Goal: Use online tool/utility: Utilize a website feature to perform a specific function

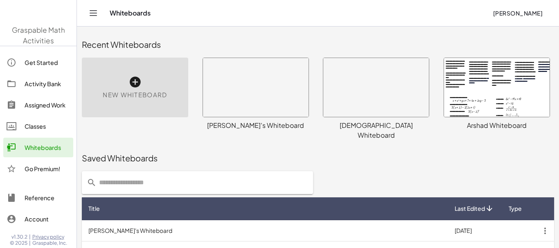
click at [444, 117] on div at bounding box center [497, 87] width 106 height 59
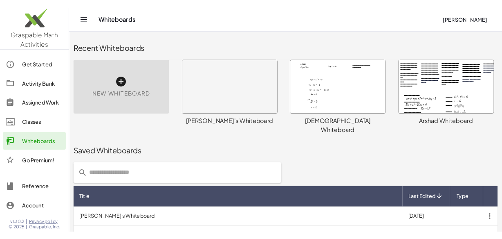
scroll to position [213, 0]
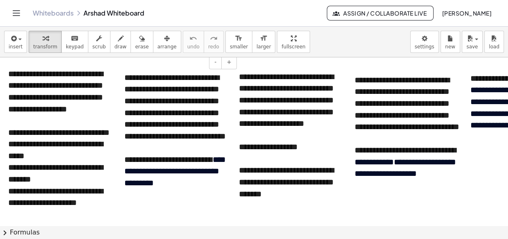
scroll to position [182, 0]
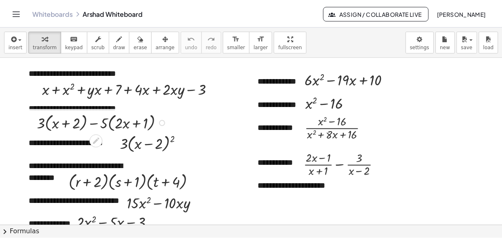
scroll to position [11, 0]
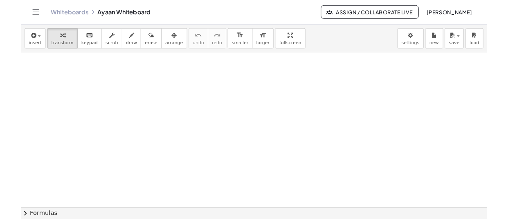
scroll to position [16616, 0]
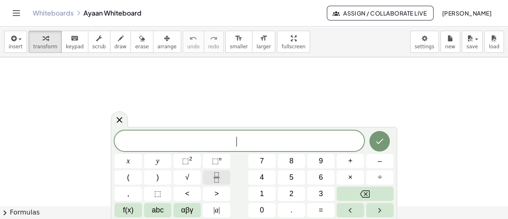
click at [220, 174] on icon "Fraction" at bounding box center [217, 177] width 10 height 10
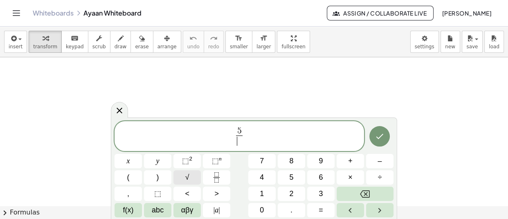
click at [184, 180] on button "√" at bounding box center [186, 177] width 27 height 14
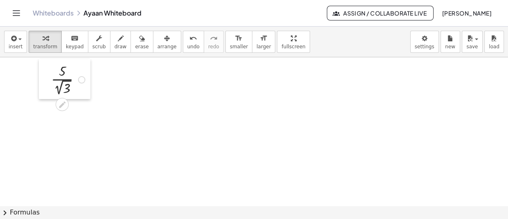
drag, startPoint x: 146, startPoint y: 160, endPoint x: 49, endPoint y: 80, distance: 125.9
click at [49, 80] on div at bounding box center [45, 79] width 12 height 41
click at [225, 43] on button "format_size smaller" at bounding box center [238, 42] width 27 height 22
drag, startPoint x: 50, startPoint y: 77, endPoint x: 54, endPoint y: 70, distance: 8.1
click at [54, 70] on div at bounding box center [50, 71] width 12 height 35
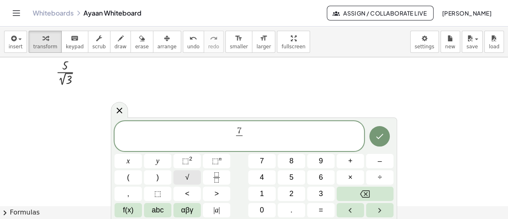
click at [195, 183] on button "√" at bounding box center [186, 177] width 27 height 14
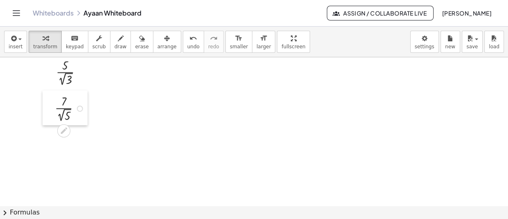
drag, startPoint x: 153, startPoint y: 168, endPoint x: 51, endPoint y: 106, distance: 119.9
click at [51, 106] on div at bounding box center [49, 107] width 12 height 35
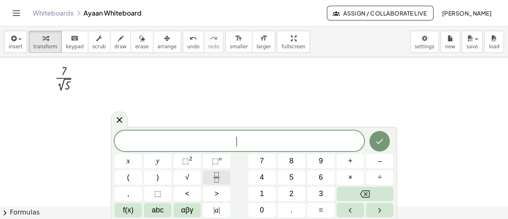
click at [218, 176] on icon "Fraction" at bounding box center [217, 177] width 10 height 10
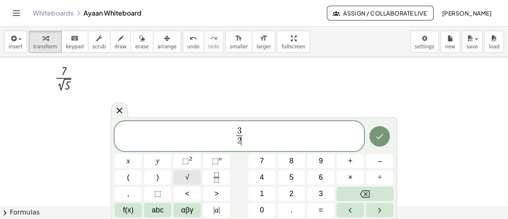
click at [190, 173] on button "√" at bounding box center [186, 177] width 27 height 14
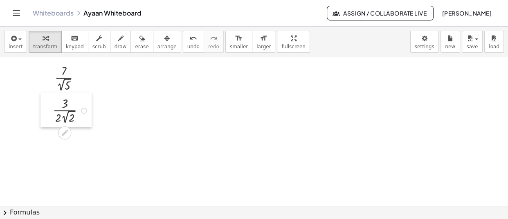
drag, startPoint x: 175, startPoint y: 162, endPoint x: 51, endPoint y: 118, distance: 131.1
click at [51, 118] on div at bounding box center [47, 109] width 12 height 35
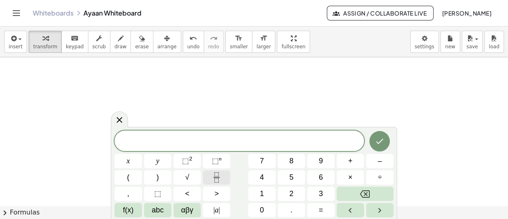
click at [217, 184] on button "Fraction" at bounding box center [216, 177] width 27 height 14
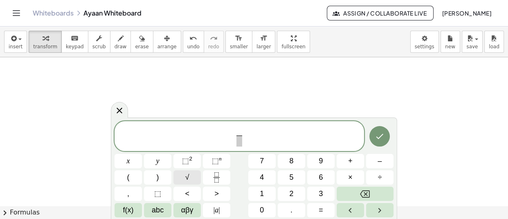
click at [189, 178] on span "√" at bounding box center [187, 177] width 4 height 11
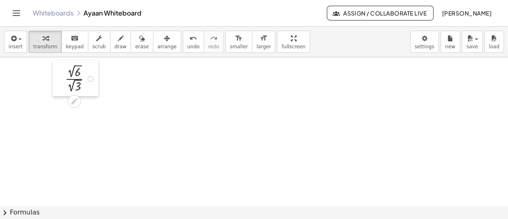
drag, startPoint x: 233, startPoint y: 163, endPoint x: 58, endPoint y: 82, distance: 192.9
click at [58, 82] on div at bounding box center [59, 78] width 12 height 36
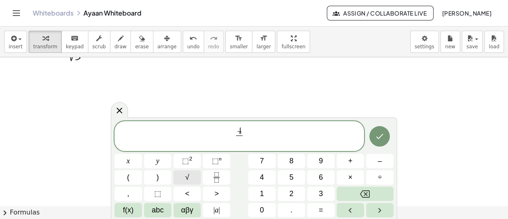
click at [189, 172] on button "√" at bounding box center [186, 177] width 27 height 14
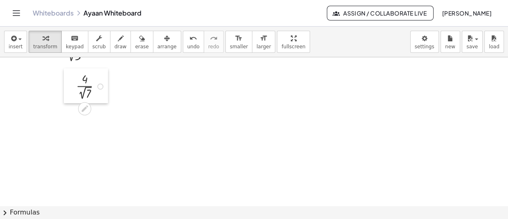
drag, startPoint x: 200, startPoint y: 172, endPoint x: 70, endPoint y: 77, distance: 161.9
click at [70, 77] on div at bounding box center [70, 85] width 12 height 35
drag, startPoint x: 70, startPoint y: 77, endPoint x: 61, endPoint y: 83, distance: 10.2
click at [61, 83] on div at bounding box center [62, 80] width 12 height 35
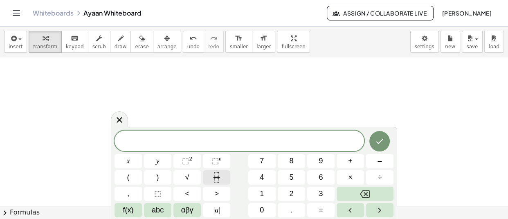
click at [209, 180] on button "Fraction" at bounding box center [216, 177] width 27 height 14
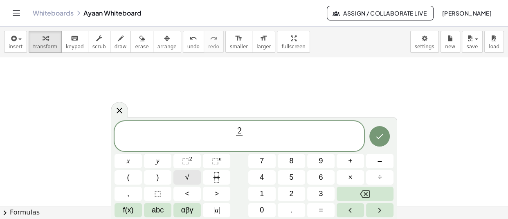
click at [189, 172] on span "√" at bounding box center [187, 177] width 4 height 11
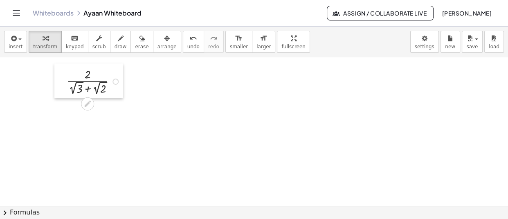
drag, startPoint x: 245, startPoint y: 147, endPoint x: 65, endPoint y: 82, distance: 191.0
click at [65, 82] on div at bounding box center [60, 80] width 12 height 35
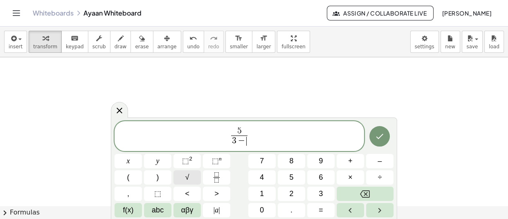
click at [192, 176] on button "√" at bounding box center [186, 177] width 27 height 14
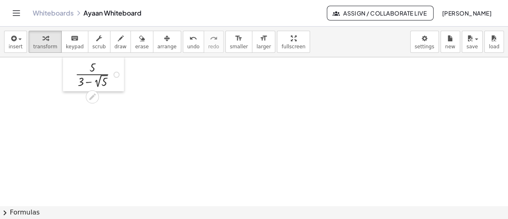
drag, startPoint x: 216, startPoint y: 171, endPoint x: 74, endPoint y: 76, distance: 170.3
click at [74, 76] on div at bounding box center [69, 73] width 12 height 35
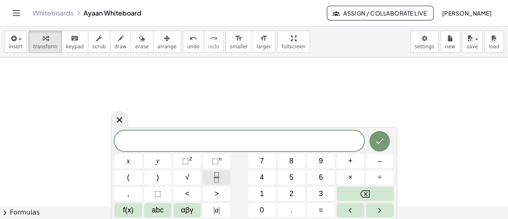
click at [221, 178] on icon "Fraction" at bounding box center [217, 177] width 10 height 10
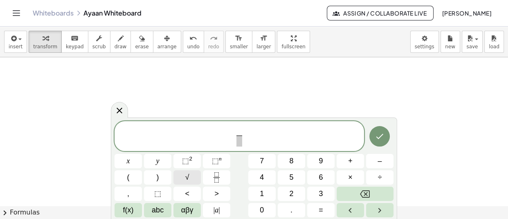
click at [191, 176] on button "√" at bounding box center [186, 177] width 27 height 14
click at [193, 173] on button "√" at bounding box center [186, 177] width 27 height 14
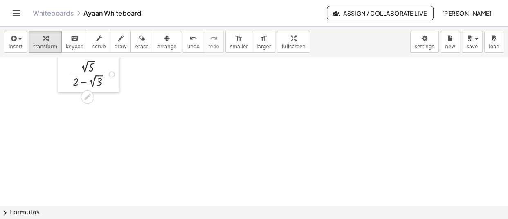
drag, startPoint x: 213, startPoint y: 153, endPoint x: 67, endPoint y: 74, distance: 166.1
click at [67, 74] on div at bounding box center [64, 74] width 12 height 36
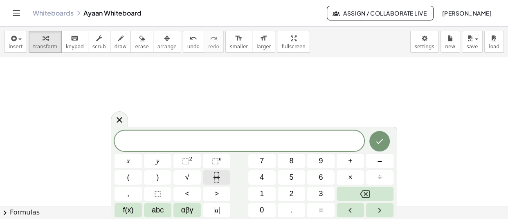
click at [216, 180] on icon "Fraction" at bounding box center [217, 177] width 10 height 10
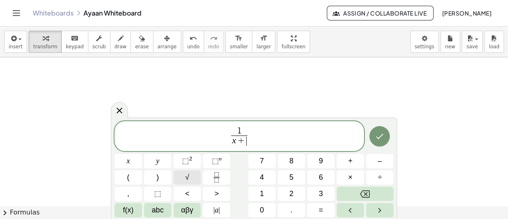
click at [177, 174] on button "√" at bounding box center [186, 177] width 27 height 14
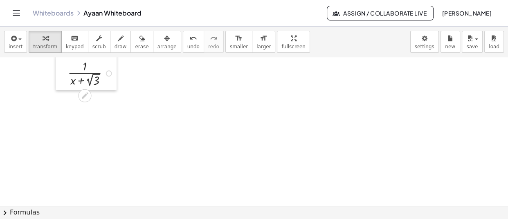
drag, startPoint x: 214, startPoint y: 148, endPoint x: 69, endPoint y: 74, distance: 162.5
click at [68, 74] on div at bounding box center [62, 72] width 12 height 35
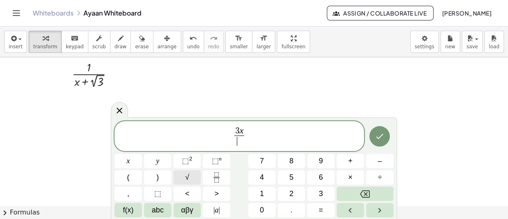
click at [188, 176] on span "√" at bounding box center [187, 177] width 4 height 11
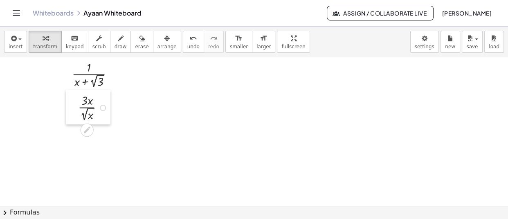
drag, startPoint x: 187, startPoint y: 146, endPoint x: 74, endPoint y: 103, distance: 120.8
click at [74, 103] on div at bounding box center [72, 107] width 12 height 35
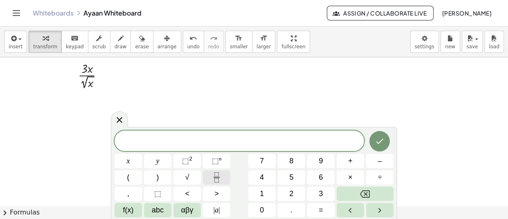
click at [224, 177] on button "Fraction" at bounding box center [216, 177] width 27 height 14
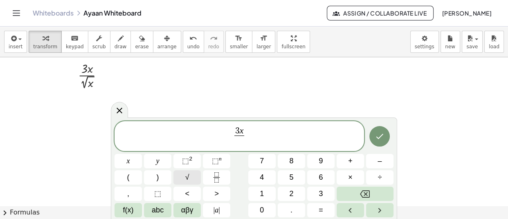
click at [188, 174] on span "√" at bounding box center [187, 177] width 4 height 11
click at [350, 172] on span "×" at bounding box center [350, 177] width 5 height 11
click at [211, 179] on button "Fraction" at bounding box center [216, 177] width 27 height 14
click at [188, 172] on span "√" at bounding box center [187, 177] width 4 height 11
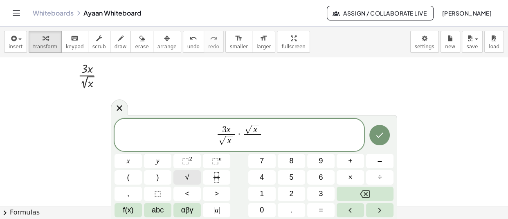
click at [188, 172] on span "√" at bounding box center [187, 177] width 4 height 11
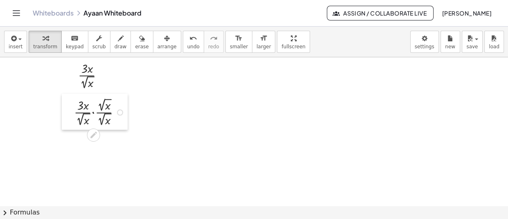
drag, startPoint x: 213, startPoint y: 145, endPoint x: 72, endPoint y: 109, distance: 146.1
click at [72, 109] on div at bounding box center [68, 112] width 12 height 36
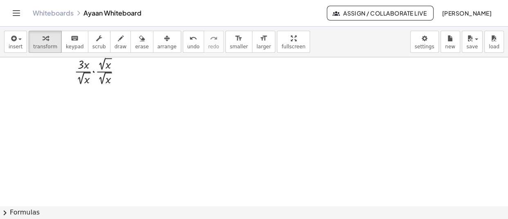
scroll to position [16971, 0]
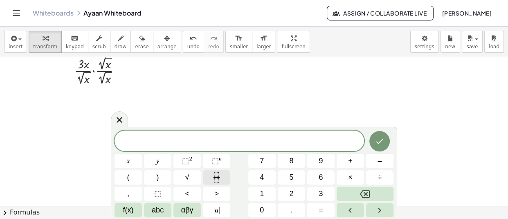
click at [213, 178] on icon "Fraction" at bounding box center [217, 177] width 10 height 10
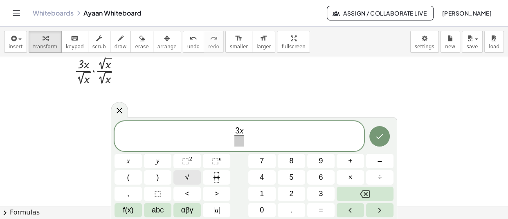
click at [183, 174] on button "√" at bounding box center [186, 177] width 27 height 14
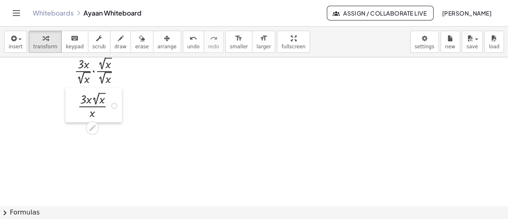
drag, startPoint x: 103, startPoint y: 132, endPoint x: 74, endPoint y: 104, distance: 39.9
click at [74, 104] on div at bounding box center [71, 105] width 12 height 35
click at [116, 38] on button "draw" at bounding box center [120, 42] width 21 height 22
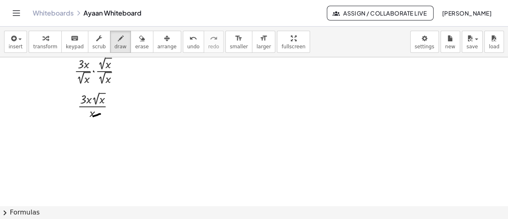
drag, startPoint x: 100, startPoint y: 113, endPoint x: 90, endPoint y: 116, distance: 10.6
drag, startPoint x: 92, startPoint y: 97, endPoint x: 86, endPoint y: 104, distance: 8.7
click at [47, 41] on div "button" at bounding box center [45, 38] width 24 height 10
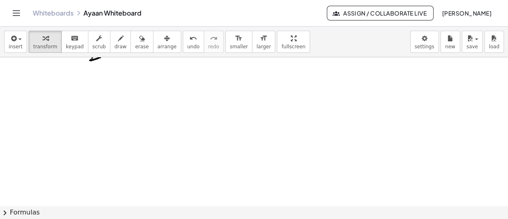
scroll to position [17028, 0]
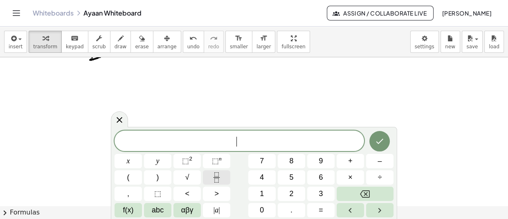
click at [216, 176] on icon "Fraction" at bounding box center [217, 177] width 10 height 10
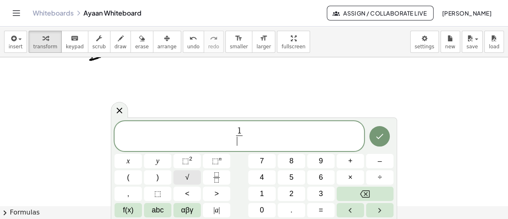
click at [181, 175] on button "√" at bounding box center [186, 177] width 27 height 14
click at [196, 180] on button "√" at bounding box center [186, 177] width 27 height 14
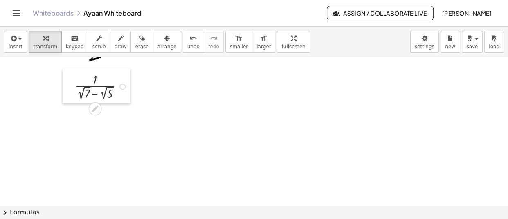
drag, startPoint x: 178, startPoint y: 126, endPoint x: 72, endPoint y: 89, distance: 112.4
click at [72, 89] on div at bounding box center [69, 85] width 12 height 35
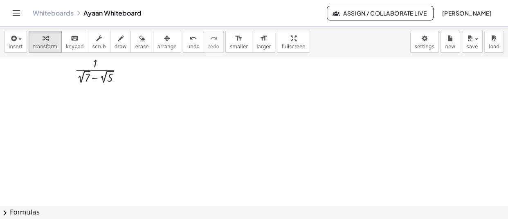
scroll to position [17054, 0]
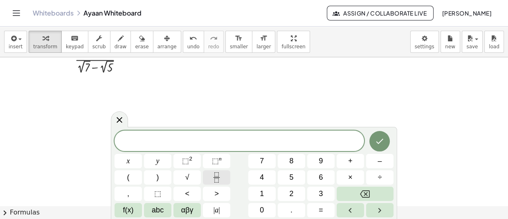
click at [218, 183] on button "Fraction" at bounding box center [216, 177] width 27 height 14
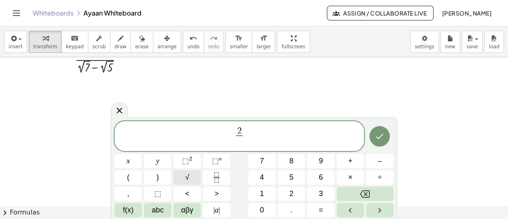
click at [192, 178] on button "√" at bounding box center [186, 177] width 27 height 14
click at [189, 176] on span "√" at bounding box center [187, 177] width 4 height 11
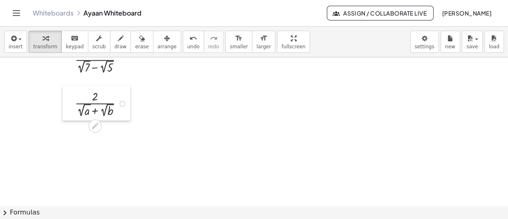
drag, startPoint x: 129, startPoint y: 156, endPoint x: 74, endPoint y: 100, distance: 78.4
click at [74, 100] on div at bounding box center [69, 103] width 12 height 35
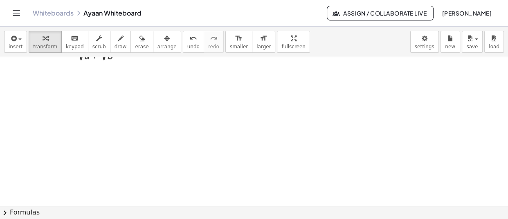
scroll to position [17117, 0]
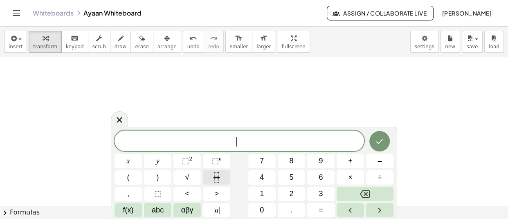
click at [216, 177] on rect "Fraction" at bounding box center [217, 177] width 6 height 0
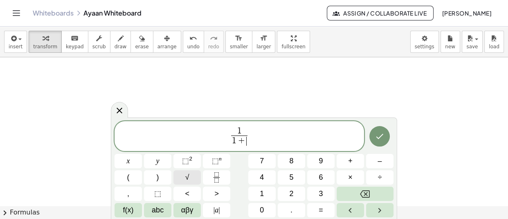
click at [193, 179] on button "√" at bounding box center [186, 177] width 27 height 14
click at [189, 171] on button "√" at bounding box center [186, 177] width 27 height 14
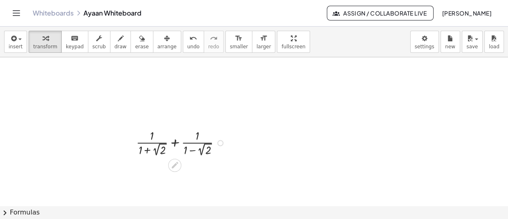
click at [131, 142] on div at bounding box center [130, 142] width 12 height 35
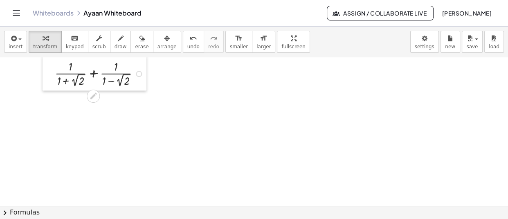
drag, startPoint x: 130, startPoint y: 142, endPoint x: 49, endPoint y: 73, distance: 106.8
click at [49, 73] on div at bounding box center [49, 73] width 12 height 35
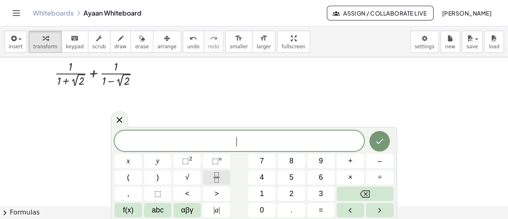
click at [213, 176] on icon "Fraction" at bounding box center [217, 177] width 10 height 10
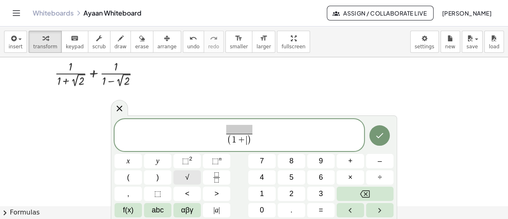
click at [191, 178] on button "√" at bounding box center [186, 177] width 27 height 14
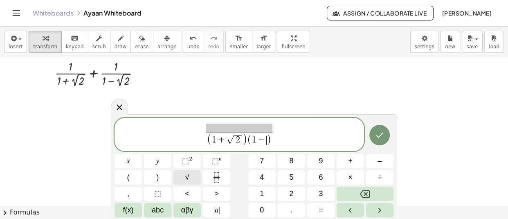
click at [191, 178] on button "√" at bounding box center [186, 177] width 27 height 14
click at [187, 173] on span "√" at bounding box center [187, 177] width 4 height 11
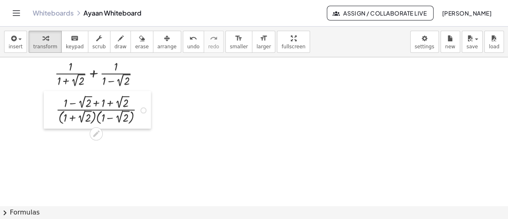
drag, startPoint x: 145, startPoint y: 157, endPoint x: 54, endPoint y: 106, distance: 104.4
click at [54, 106] on div at bounding box center [50, 110] width 12 height 38
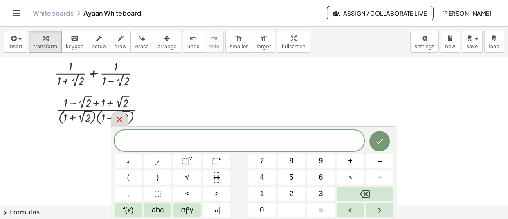
click at [127, 117] on div at bounding box center [119, 119] width 17 height 16
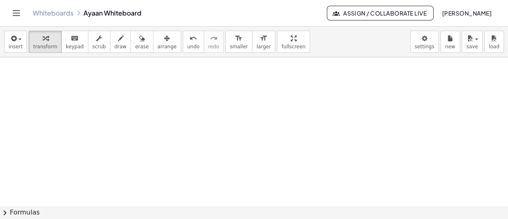
scroll to position [17187, 0]
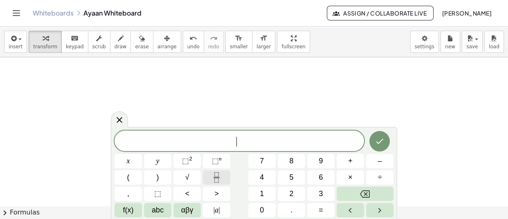
click at [220, 180] on icon "Fraction" at bounding box center [217, 177] width 10 height 10
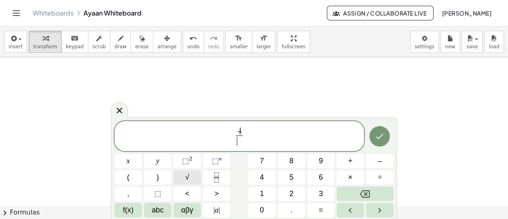
click at [195, 183] on button "√" at bounding box center [186, 177] width 27 height 14
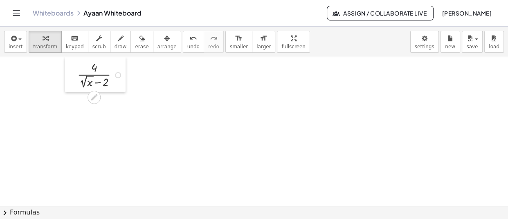
drag, startPoint x: 204, startPoint y: 141, endPoint x: 74, endPoint y: 79, distance: 144.2
click at [74, 79] on div at bounding box center [71, 74] width 12 height 35
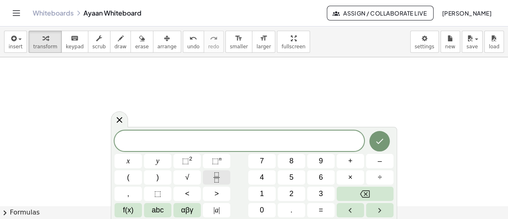
click at [217, 176] on icon "Fraction" at bounding box center [217, 177] width 10 height 10
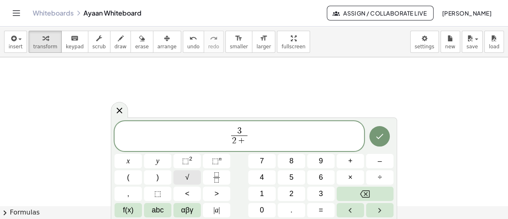
click at [188, 178] on span "√" at bounding box center [187, 177] width 4 height 11
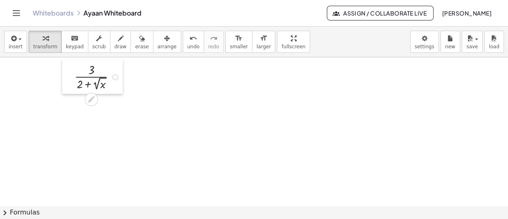
drag, startPoint x: 197, startPoint y: 135, endPoint x: 71, endPoint y: 79, distance: 138.3
click at [71, 79] on div at bounding box center [68, 76] width 12 height 35
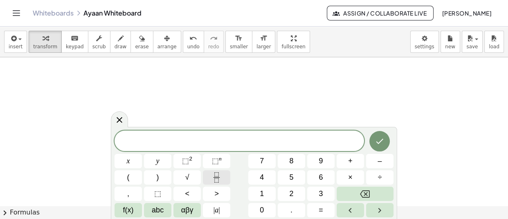
click at [216, 180] on icon "Fraction" at bounding box center [217, 177] width 10 height 10
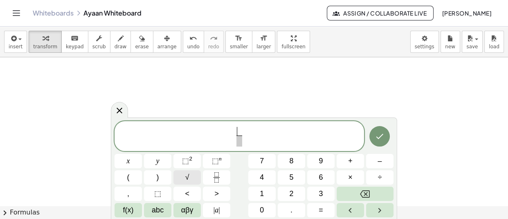
click at [189, 179] on span "√" at bounding box center [187, 177] width 4 height 11
click at [185, 182] on span "√" at bounding box center [187, 177] width 4 height 11
click at [188, 176] on span "√" at bounding box center [187, 177] width 4 height 11
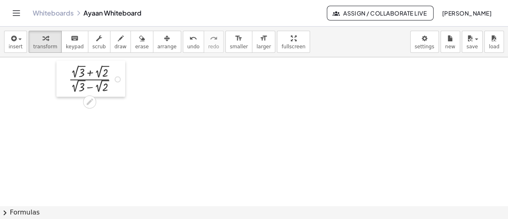
drag, startPoint x: 204, startPoint y: 141, endPoint x: 65, endPoint y: 78, distance: 152.7
click at [65, 78] on div at bounding box center [62, 79] width 12 height 36
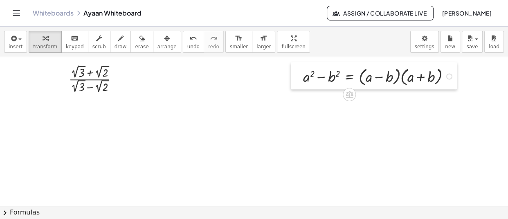
drag, startPoint x: 191, startPoint y: 153, endPoint x: 302, endPoint y: 76, distance: 134.8
click at [302, 76] on div at bounding box center [297, 75] width 12 height 27
click at [450, 74] on div at bounding box center [449, 76] width 6 height 6
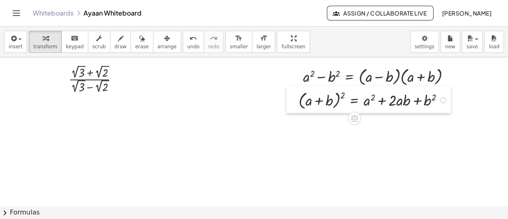
drag, startPoint x: 275, startPoint y: 119, endPoint x: 296, endPoint y: 103, distance: 26.2
click at [296, 103] on div at bounding box center [292, 99] width 12 height 27
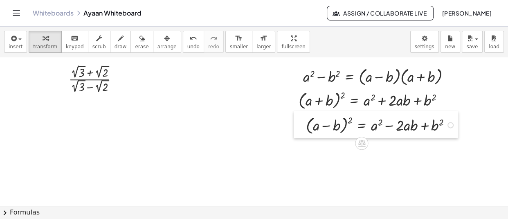
drag, startPoint x: 255, startPoint y: 178, endPoint x: 300, endPoint y: 126, distance: 69.0
click at [300, 126] on div at bounding box center [300, 124] width 12 height 27
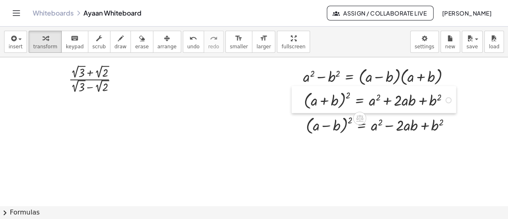
click at [299, 101] on div at bounding box center [298, 99] width 12 height 27
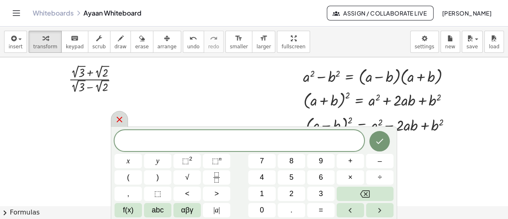
click at [115, 117] on icon at bounding box center [120, 120] width 10 height 10
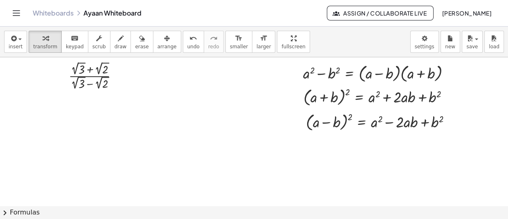
scroll to position [17255, 0]
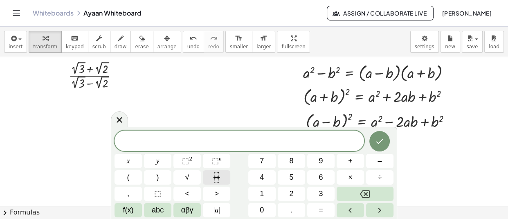
click at [216, 175] on icon "Fraction" at bounding box center [217, 177] width 10 height 10
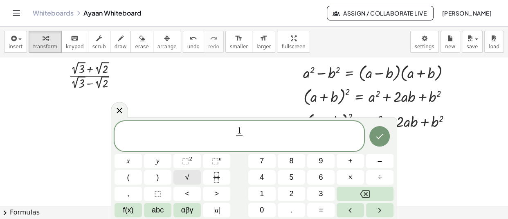
click at [196, 176] on button "√" at bounding box center [186, 177] width 27 height 14
click at [185, 172] on span "√" at bounding box center [187, 177] width 4 height 11
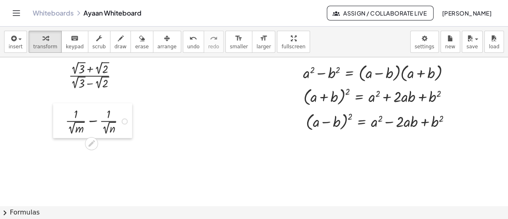
drag, startPoint x: 94, startPoint y: 152, endPoint x: 56, endPoint y: 123, distance: 48.1
click at [56, 123] on div at bounding box center [59, 120] width 12 height 35
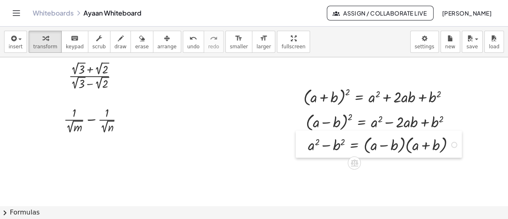
drag, startPoint x: 301, startPoint y: 73, endPoint x: 306, endPoint y: 145, distance: 71.8
click at [306, 145] on div at bounding box center [302, 144] width 12 height 27
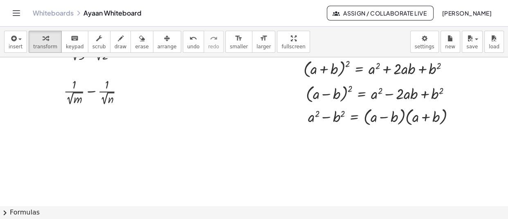
scroll to position [17283, 0]
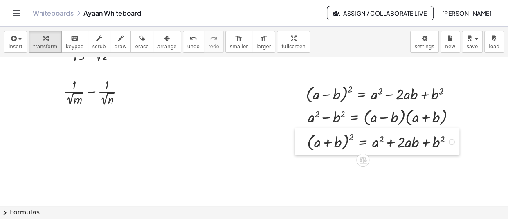
drag, startPoint x: 299, startPoint y: 75, endPoint x: 303, endPoint y: 148, distance: 73.3
click at [303, 148] on div at bounding box center [301, 141] width 12 height 27
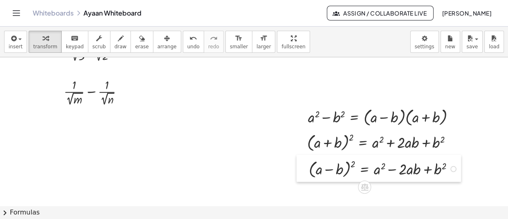
drag, startPoint x: 301, startPoint y: 102, endPoint x: 304, endPoint y: 177, distance: 74.9
click at [304, 177] on div at bounding box center [303, 168] width 12 height 27
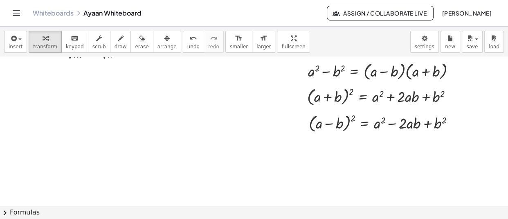
scroll to position [17329, 0]
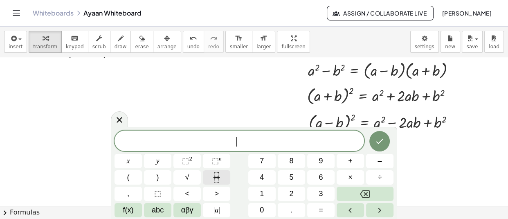
click at [216, 182] on icon "Fraction" at bounding box center [217, 177] width 10 height 10
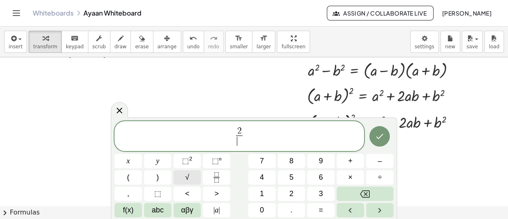
click at [192, 175] on button "√" at bounding box center [186, 177] width 27 height 14
click at [229, 193] on button ">" at bounding box center [216, 194] width 27 height 14
click at [223, 182] on button "Fraction" at bounding box center [216, 177] width 27 height 14
click at [189, 176] on button "√" at bounding box center [186, 177] width 27 height 14
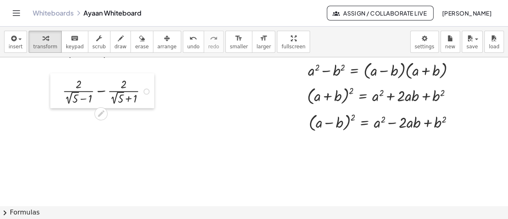
drag, startPoint x: 148, startPoint y: 146, endPoint x: 59, endPoint y: 82, distance: 108.8
click at [59, 82] on div at bounding box center [56, 90] width 12 height 35
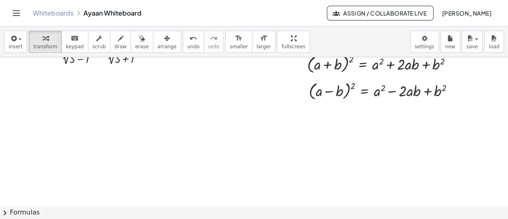
scroll to position [17368, 0]
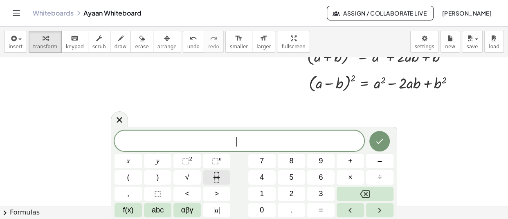
click at [221, 178] on icon "Fraction" at bounding box center [217, 177] width 10 height 10
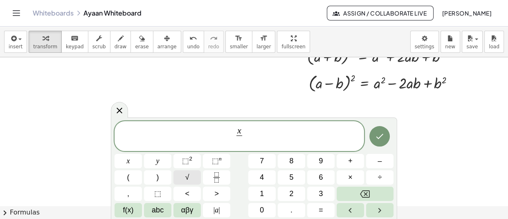
click at [191, 175] on button "√" at bounding box center [186, 177] width 27 height 14
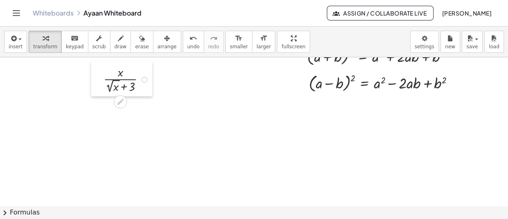
drag, startPoint x: 167, startPoint y: 135, endPoint x: 97, endPoint y: 79, distance: 89.6
click at [97, 79] on div at bounding box center [97, 78] width 12 height 35
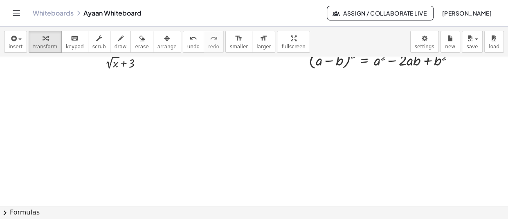
scroll to position [17400, 0]
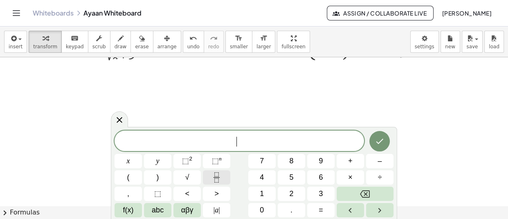
click at [218, 179] on icon "Fraction" at bounding box center [217, 177] width 10 height 10
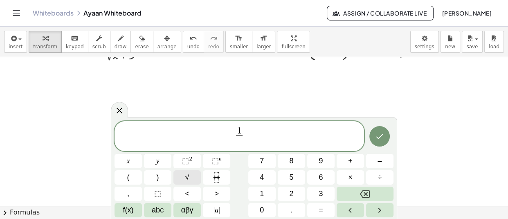
click at [189, 176] on span "√" at bounding box center [187, 177] width 4 height 11
click at [216, 172] on icon "Fraction" at bounding box center [217, 177] width 10 height 10
click at [194, 175] on button "√" at bounding box center [186, 177] width 27 height 14
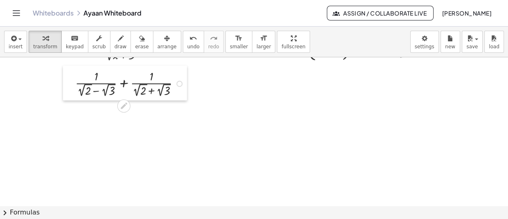
drag, startPoint x: 167, startPoint y: 159, endPoint x: 65, endPoint y: 85, distance: 126.5
click at [65, 85] on div at bounding box center [69, 82] width 12 height 35
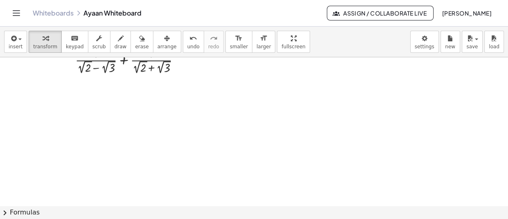
scroll to position [17438, 0]
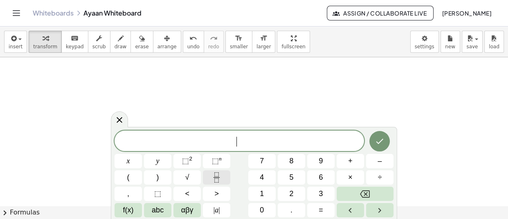
click at [218, 180] on icon "Fraction" at bounding box center [217, 177] width 10 height 10
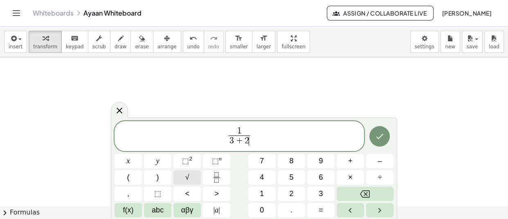
click at [192, 177] on button "√" at bounding box center [186, 177] width 27 height 14
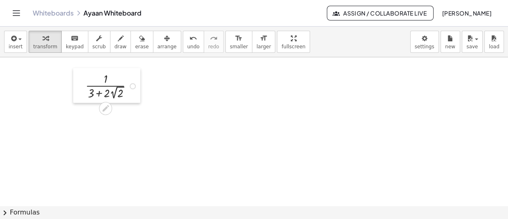
drag, startPoint x: 180, startPoint y: 131, endPoint x: 81, endPoint y: 86, distance: 108.7
click at [81, 86] on div at bounding box center [79, 85] width 12 height 35
click at [133, 86] on div at bounding box center [133, 86] width 6 height 6
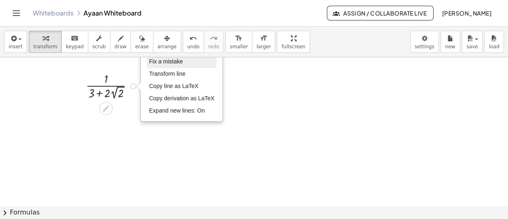
click at [191, 61] on li "Fix a mistake" at bounding box center [182, 62] width 70 height 12
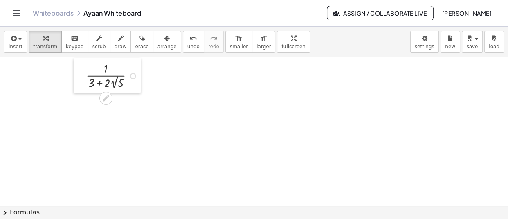
drag, startPoint x: 83, startPoint y: 86, endPoint x: 83, endPoint y: 76, distance: 10.2
click at [83, 76] on div at bounding box center [80, 75] width 12 height 35
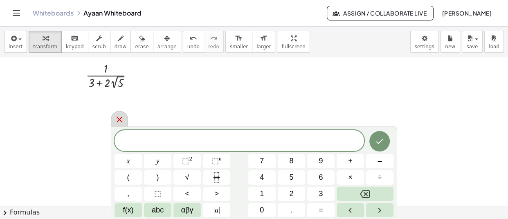
click at [121, 120] on icon at bounding box center [120, 120] width 10 height 10
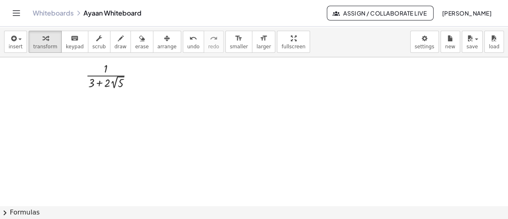
drag, startPoint x: 121, startPoint y: 120, endPoint x: 41, endPoint y: -52, distance: 189.6
click at [41, 0] on html "**********" at bounding box center [254, 109] width 508 height 219
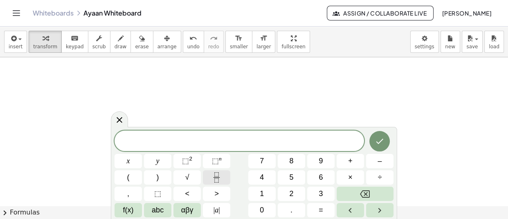
click at [218, 178] on icon "Fraction" at bounding box center [217, 177] width 10 height 10
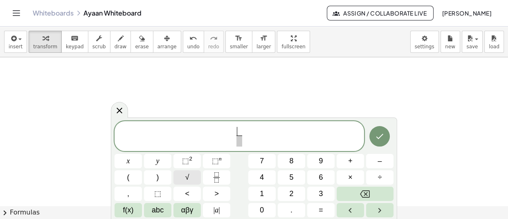
click at [189, 177] on button "√" at bounding box center [186, 177] width 27 height 14
click at [192, 181] on button "√" at bounding box center [186, 177] width 27 height 14
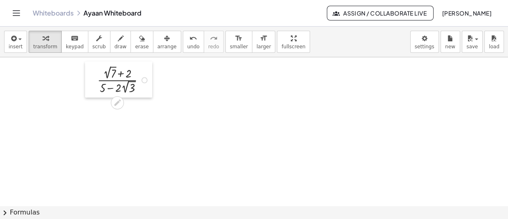
drag, startPoint x: 171, startPoint y: 152, endPoint x: 92, endPoint y: 84, distance: 103.8
click at [92, 84] on div at bounding box center [91, 79] width 12 height 36
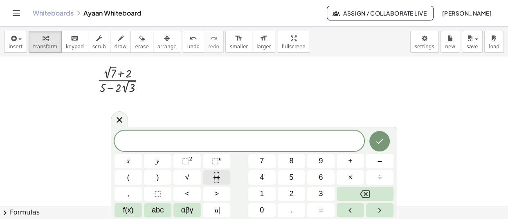
click at [221, 176] on icon "Fraction" at bounding box center [217, 177] width 10 height 10
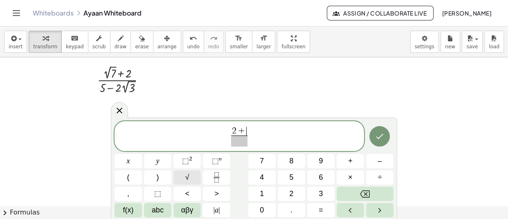
click at [196, 176] on button "√" at bounding box center [186, 177] width 27 height 14
click at [187, 171] on button "√" at bounding box center [186, 177] width 27 height 14
click at [199, 181] on button "√" at bounding box center [186, 177] width 27 height 14
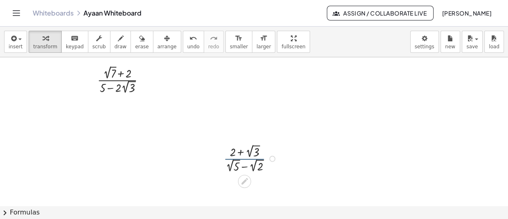
click at [223, 161] on div "· ( + 2 + 2 √ 3 ) · ( + 2 √ 5 − 2 √ 2 )" at bounding box center [246, 158] width 68 height 36
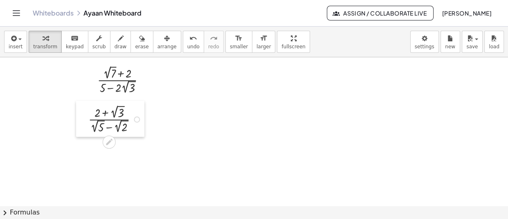
drag, startPoint x: 223, startPoint y: 161, endPoint x: 92, endPoint y: 122, distance: 135.9
click at [88, 122] on div at bounding box center [82, 119] width 12 height 36
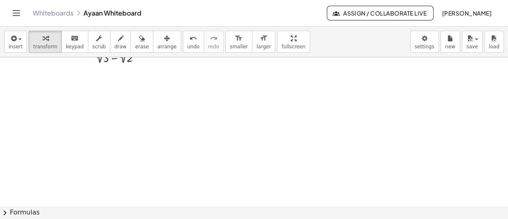
scroll to position [17550, 0]
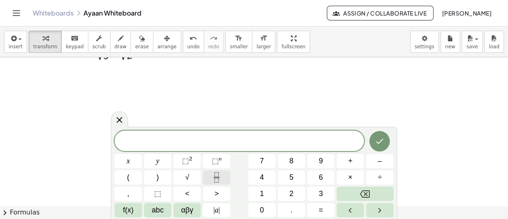
click at [209, 180] on button "Fraction" at bounding box center [216, 177] width 27 height 14
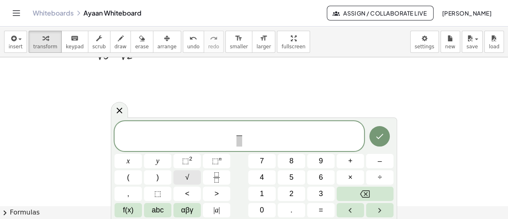
click at [187, 177] on span "√" at bounding box center [187, 177] width 4 height 11
click at [187, 179] on span "√" at bounding box center [187, 177] width 4 height 11
click at [180, 176] on button "√" at bounding box center [186, 177] width 27 height 14
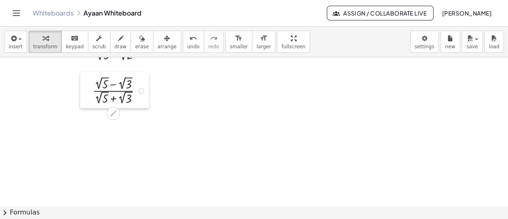
drag, startPoint x: 196, startPoint y: 134, endPoint x: 91, endPoint y: 94, distance: 112.5
click at [91, 94] on div at bounding box center [86, 90] width 12 height 36
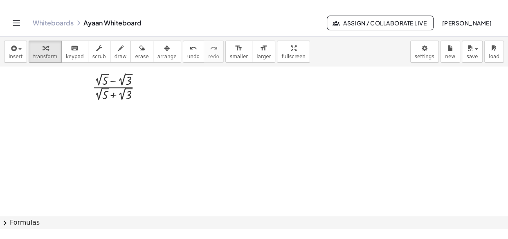
scroll to position [17564, 0]
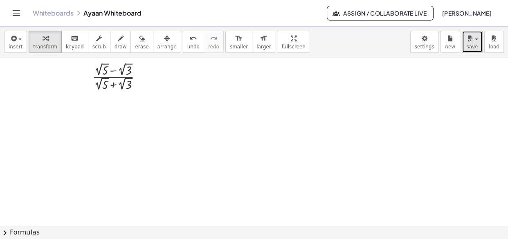
click at [476, 38] on div "button" at bounding box center [472, 38] width 12 height 10
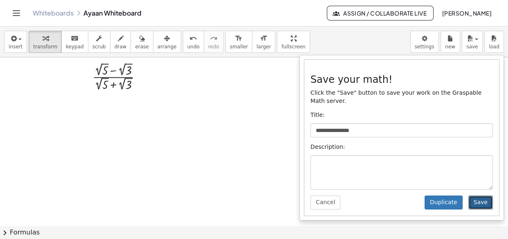
click at [479, 195] on button "Save" at bounding box center [480, 202] width 25 height 14
